Goal: Book appointment/travel/reservation

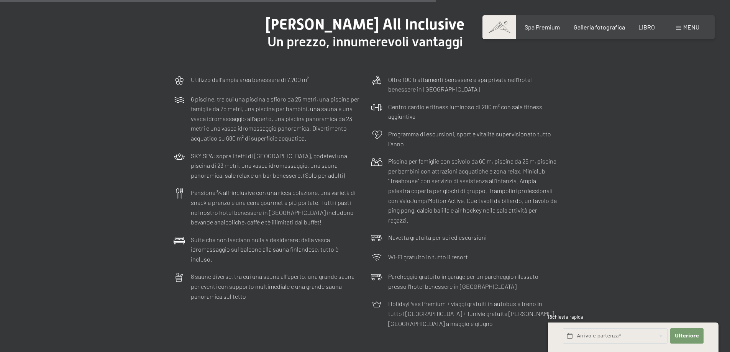
scroll to position [2338, 0]
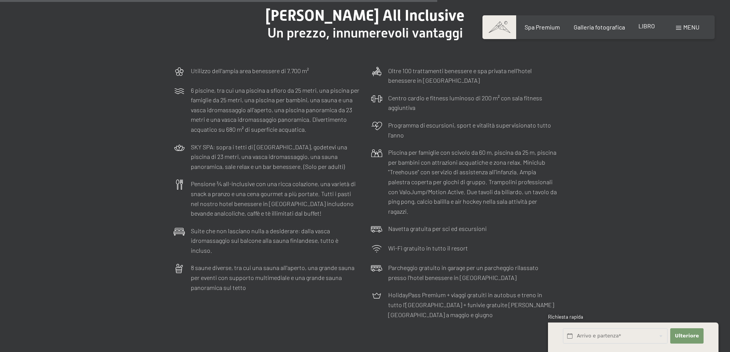
click at [652, 28] on font "LIBRO" at bounding box center [647, 25] width 16 height 7
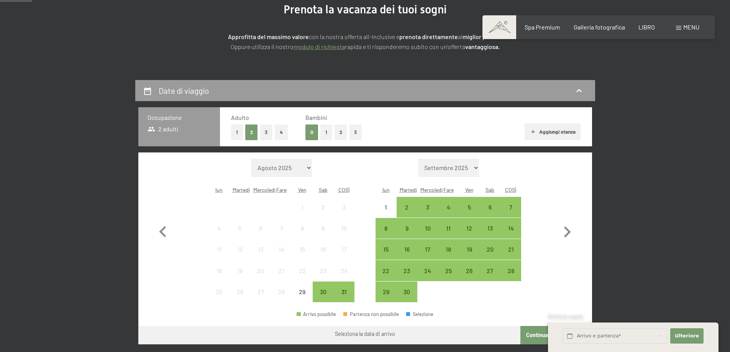
scroll to position [115, 0]
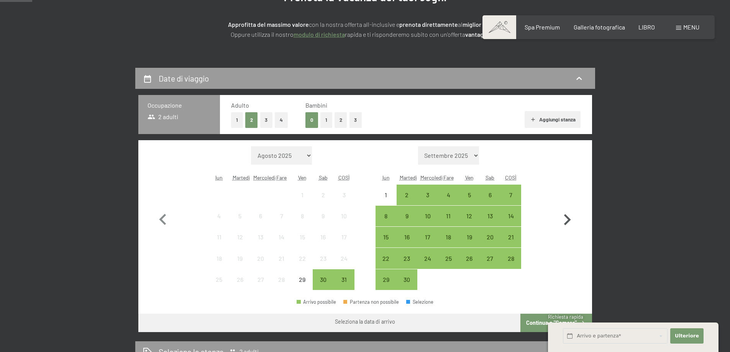
click at [565, 220] on icon "button" at bounding box center [567, 220] width 22 height 22
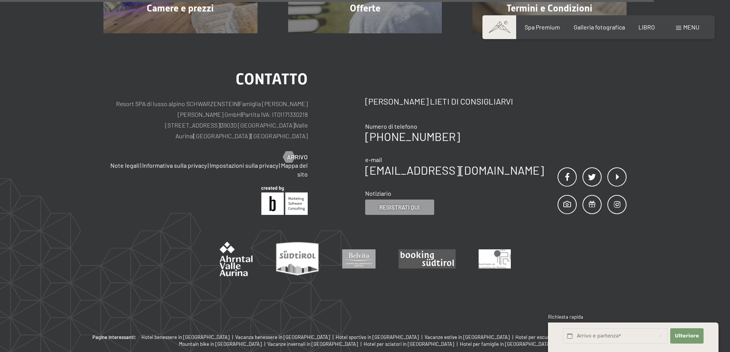
scroll to position [345, 0]
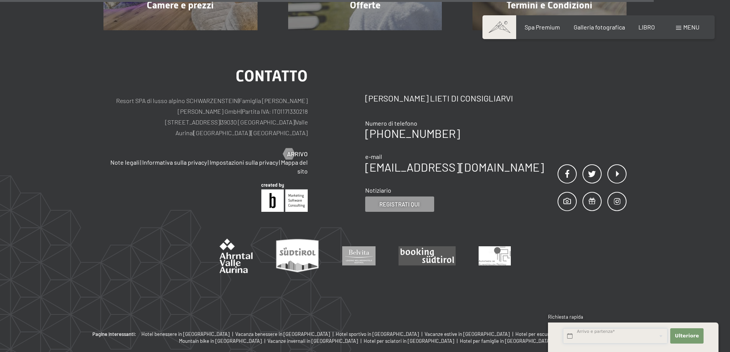
click at [618, 337] on input "text" at bounding box center [615, 337] width 105 height 16
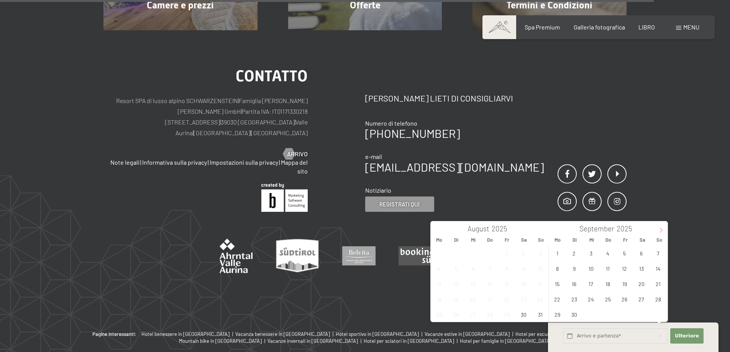
click at [662, 232] on icon at bounding box center [661, 230] width 5 height 5
click at [622, 254] on span "3" at bounding box center [624, 253] width 15 height 15
click at [560, 270] on span "6" at bounding box center [557, 268] width 15 height 15
type input "Fr. 03.10.2025 - Mo. 06.10.2025"
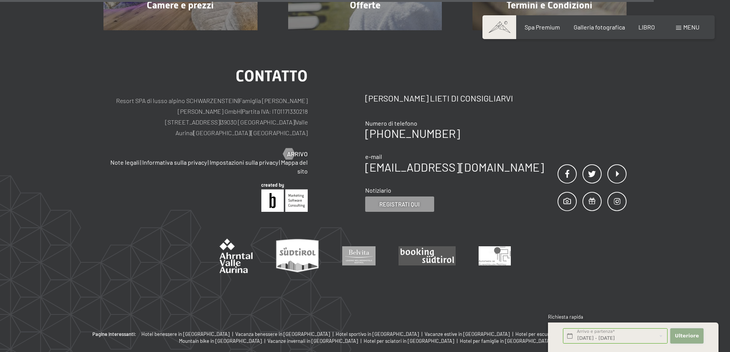
click at [684, 335] on font "Ulteriore" at bounding box center [687, 336] width 24 height 6
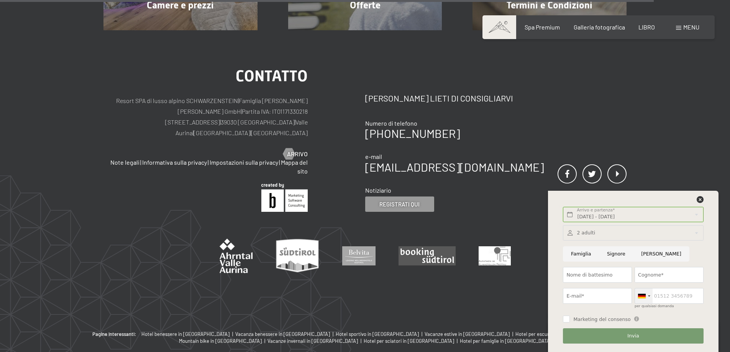
click at [648, 297] on div at bounding box center [644, 296] width 18 height 15
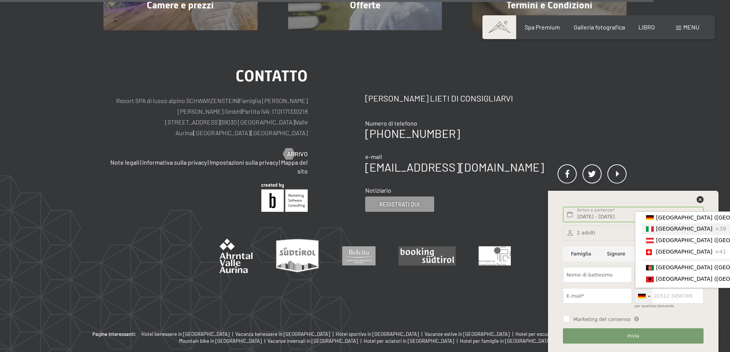
click at [658, 232] on font "[GEOGRAPHIC_DATA]" at bounding box center [684, 229] width 56 height 6
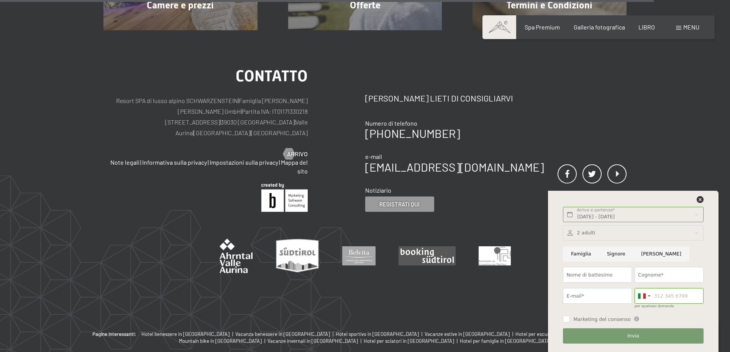
click at [581, 255] on input "Famiglia" at bounding box center [581, 254] width 36 height 16
radio input "true"
click at [585, 273] on input "Nome di battesimo" at bounding box center [597, 275] width 69 height 16
type input "EMANUELE"
click at [652, 279] on input "Cognome*" at bounding box center [669, 275] width 69 height 16
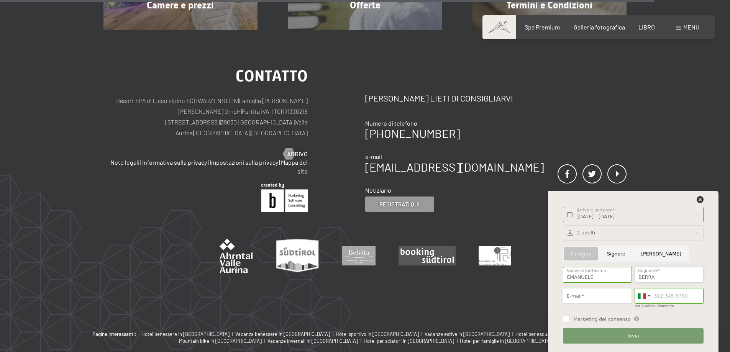
type input "BERRA"
click at [602, 303] on input "E-mail*" at bounding box center [597, 296] width 69 height 16
type input "emanueleberra@gmail.com"
click at [634, 334] on font "Invia" at bounding box center [634, 336] width 12 height 6
